Goal: Task Accomplishment & Management: Complete application form

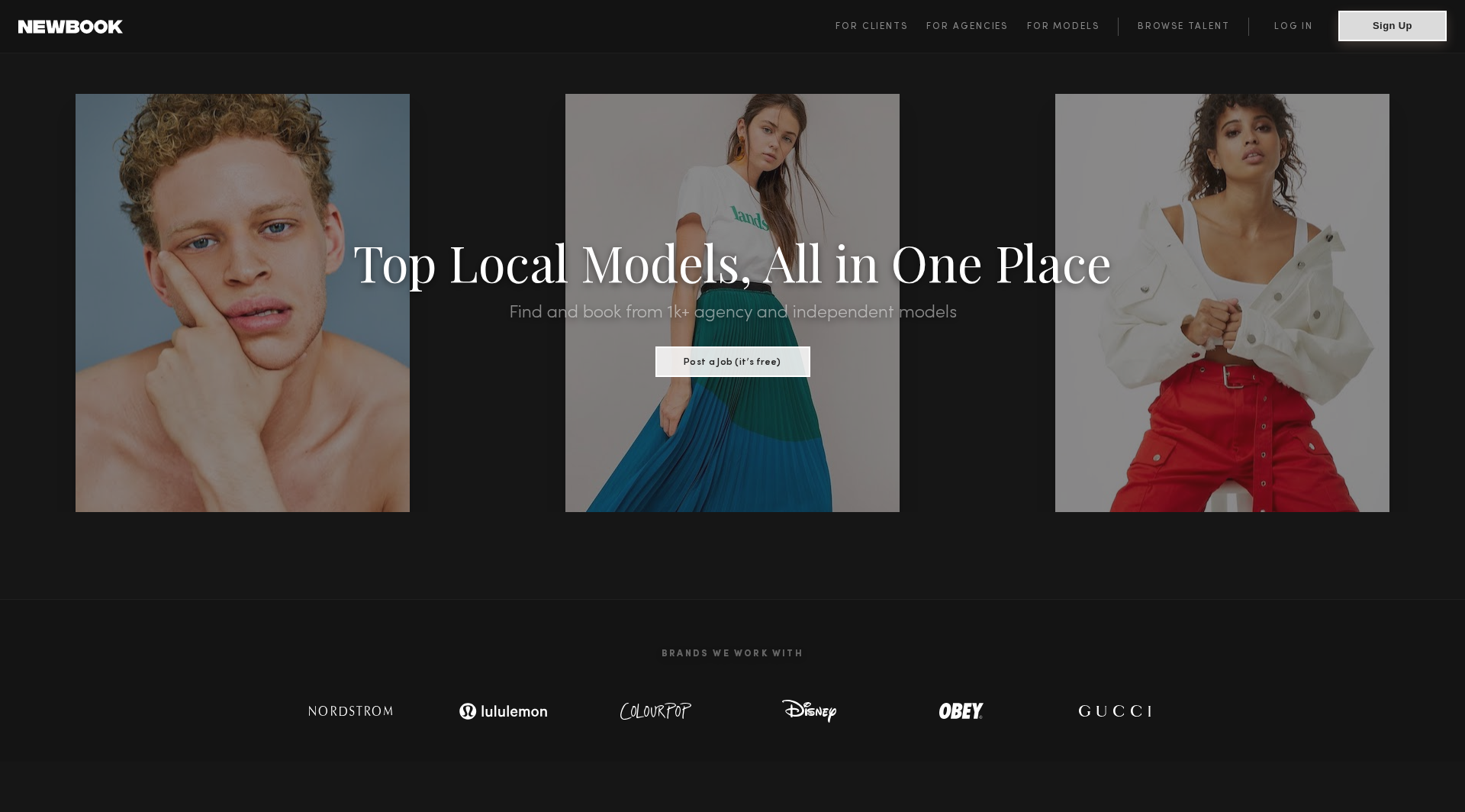
click at [1381, 36] on button "Sign Up" at bounding box center [1392, 25] width 108 height 30
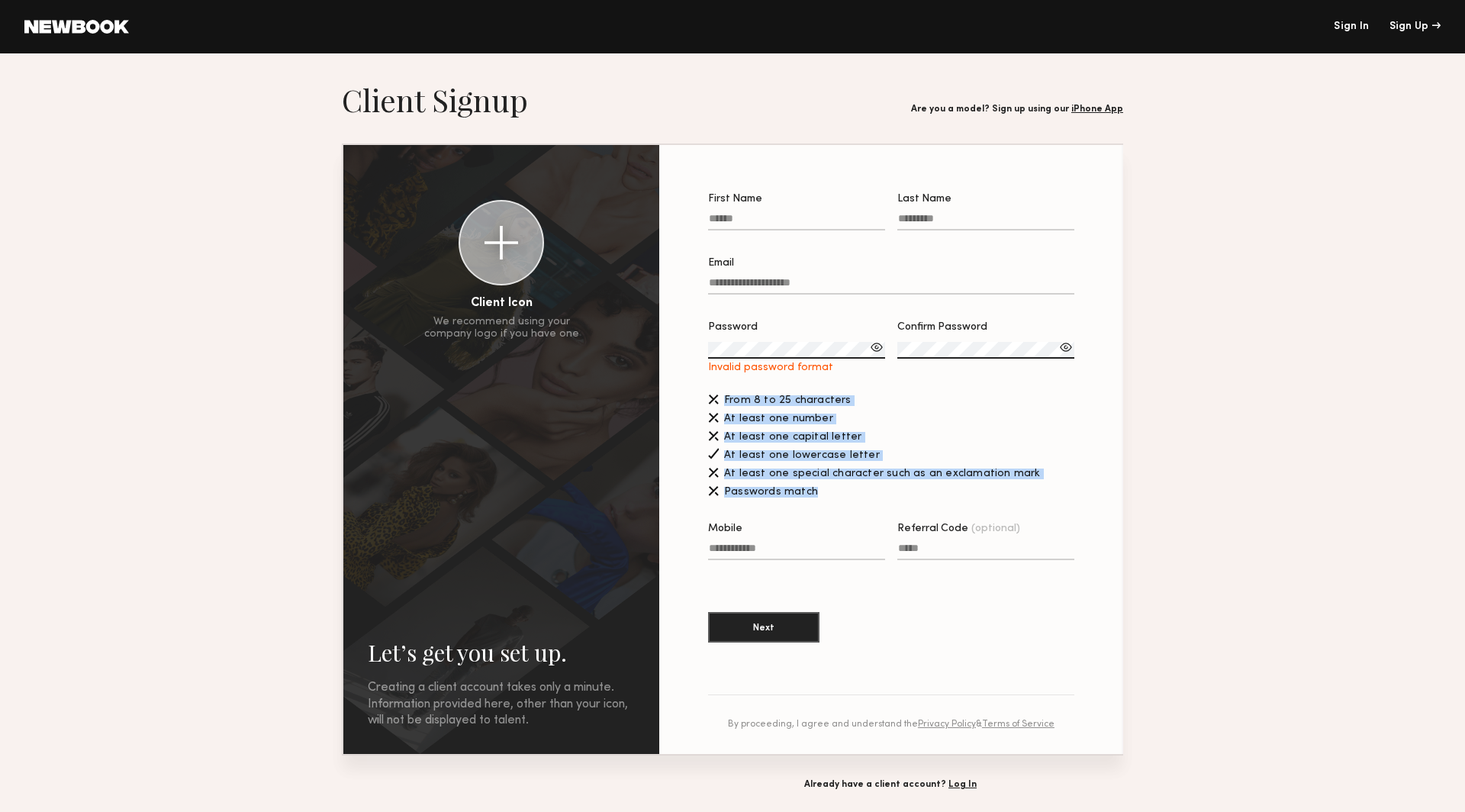
drag, startPoint x: 819, startPoint y: 492, endPoint x: 722, endPoint y: 402, distance: 132.3
click at [722, 402] on div "From 8 to 25 characters At least one number At least one capital letter At leas…" at bounding box center [891, 445] width 366 height 108
click at [739, 401] on span "From 8 to 25 characters" at bounding box center [787, 400] width 127 height 11
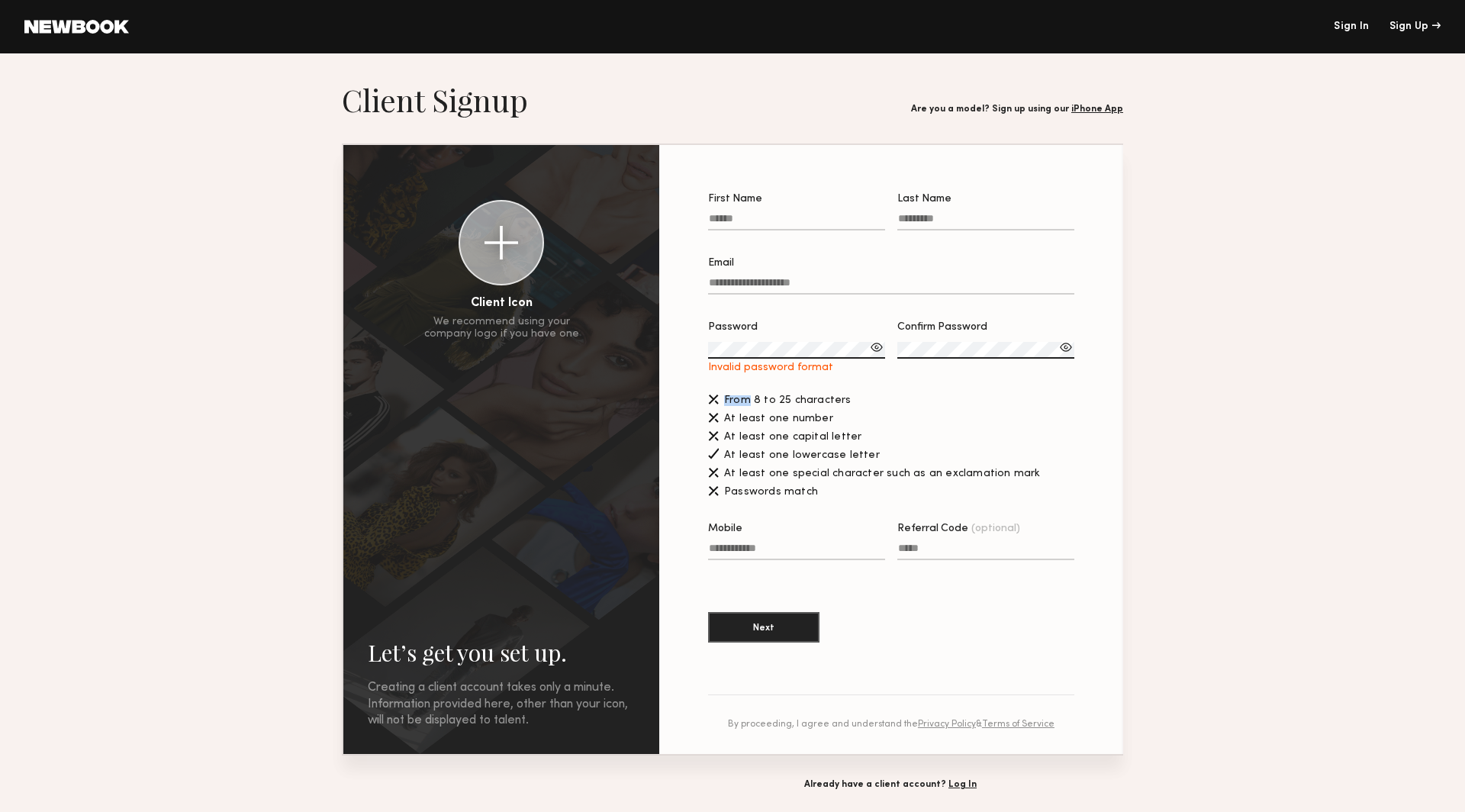
click at [739, 401] on span "From 8 to 25 characters" at bounding box center [787, 400] width 127 height 11
click at [748, 494] on span "Passwords match" at bounding box center [770, 492] width 93 height 11
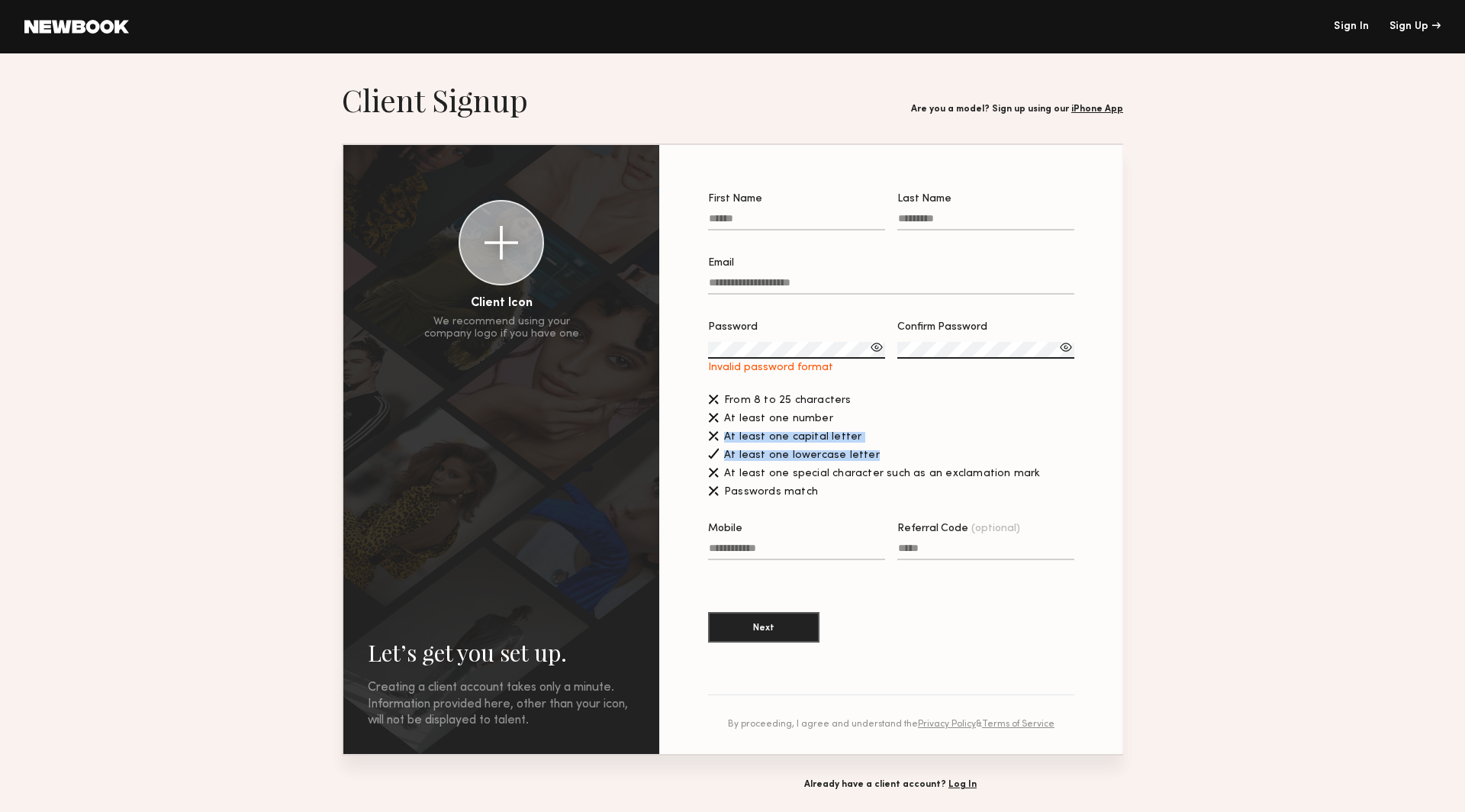
drag, startPoint x: 722, startPoint y: 436, endPoint x: 867, endPoint y: 455, distance: 146.2
click at [867, 455] on div "From 8 to 25 characters At least one number At least one capital letter At leas…" at bounding box center [891, 445] width 366 height 108
click at [736, 399] on span "From 8 to 25 characters" at bounding box center [787, 400] width 127 height 11
